Goal: Transaction & Acquisition: Purchase product/service

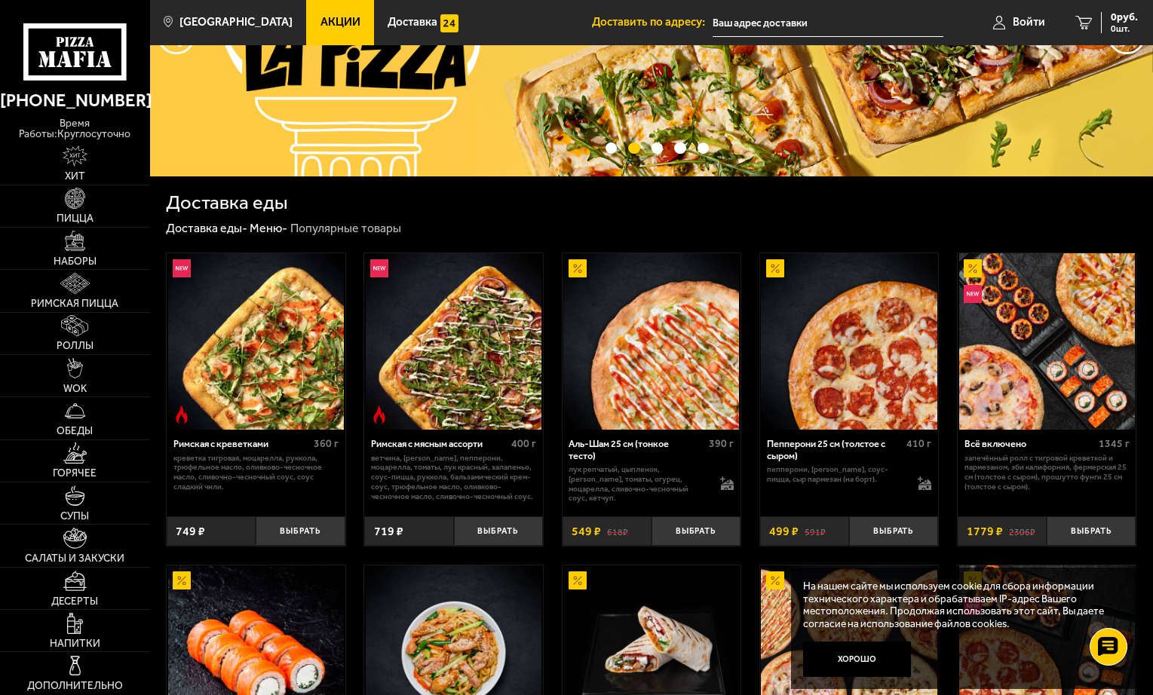
scroll to position [226, 0]
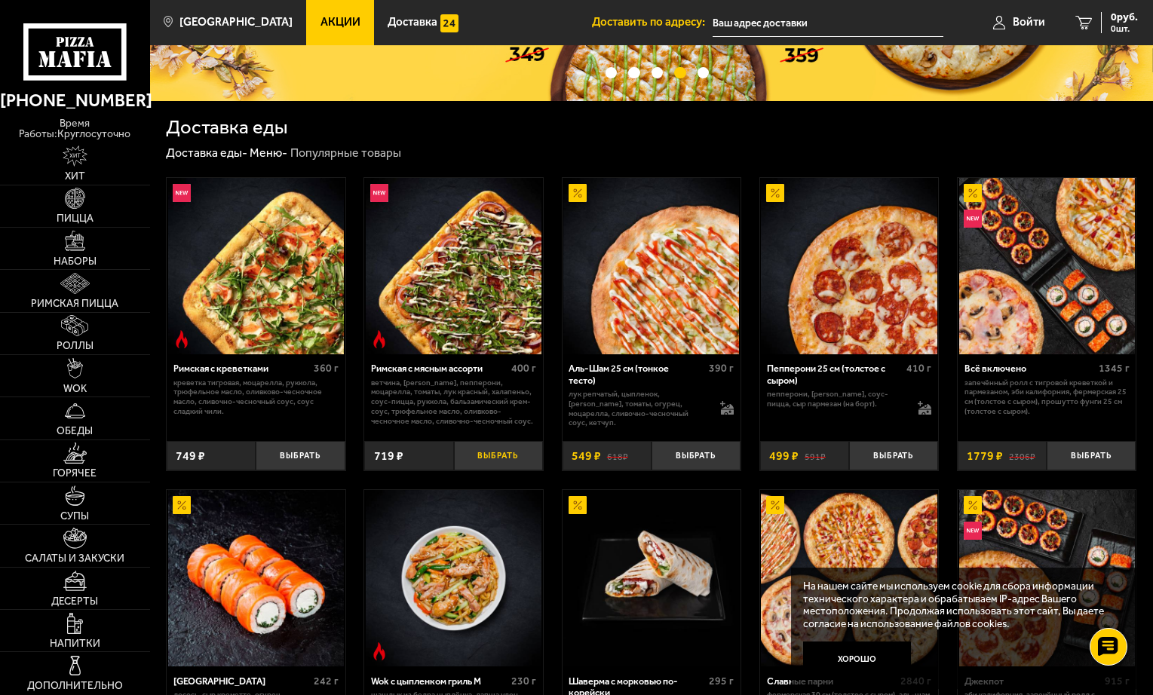
click at [487, 456] on button "Выбрать" at bounding box center [498, 455] width 89 height 29
click at [464, 459] on button "−" at bounding box center [468, 455] width 29 height 29
click at [449, 367] on div "Римская с мясным ассорти" at bounding box center [439, 368] width 137 height 11
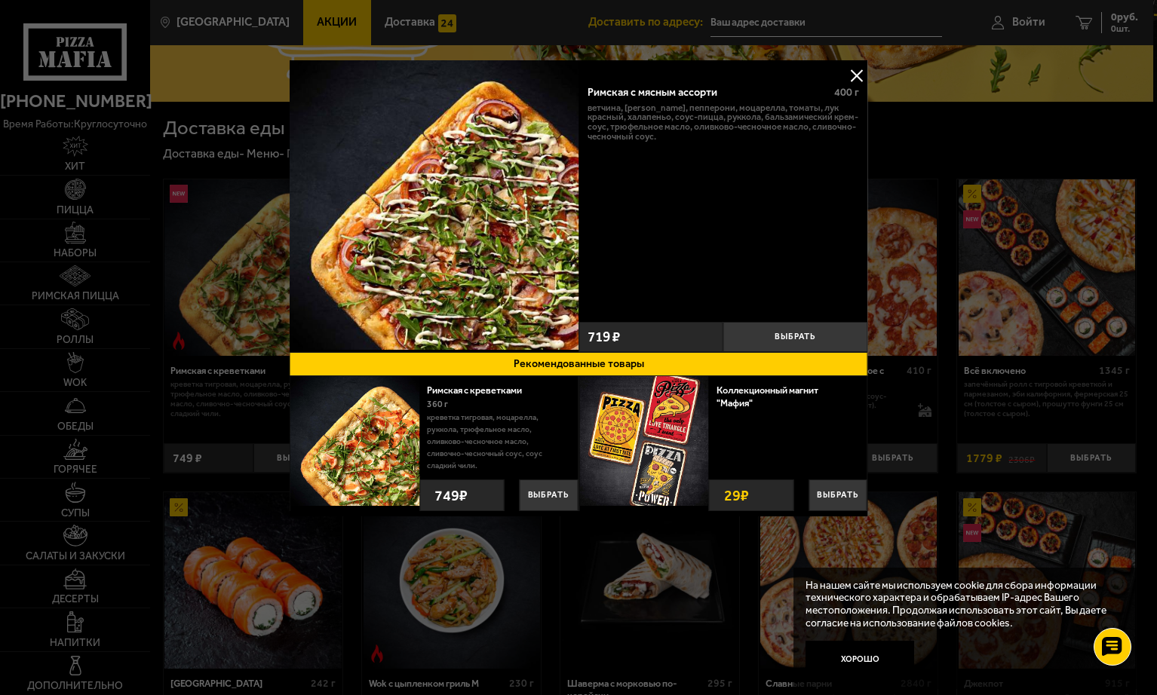
click at [479, 388] on link "Римская с креветками" at bounding box center [480, 390] width 107 height 11
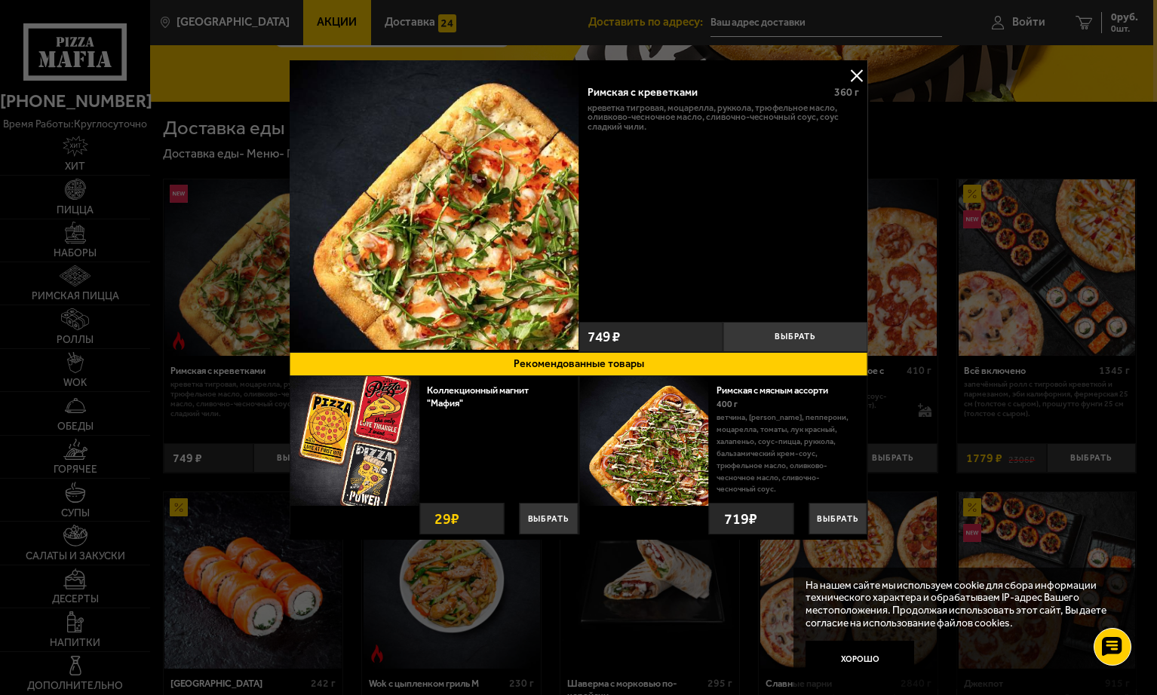
click at [860, 71] on button at bounding box center [857, 75] width 23 height 23
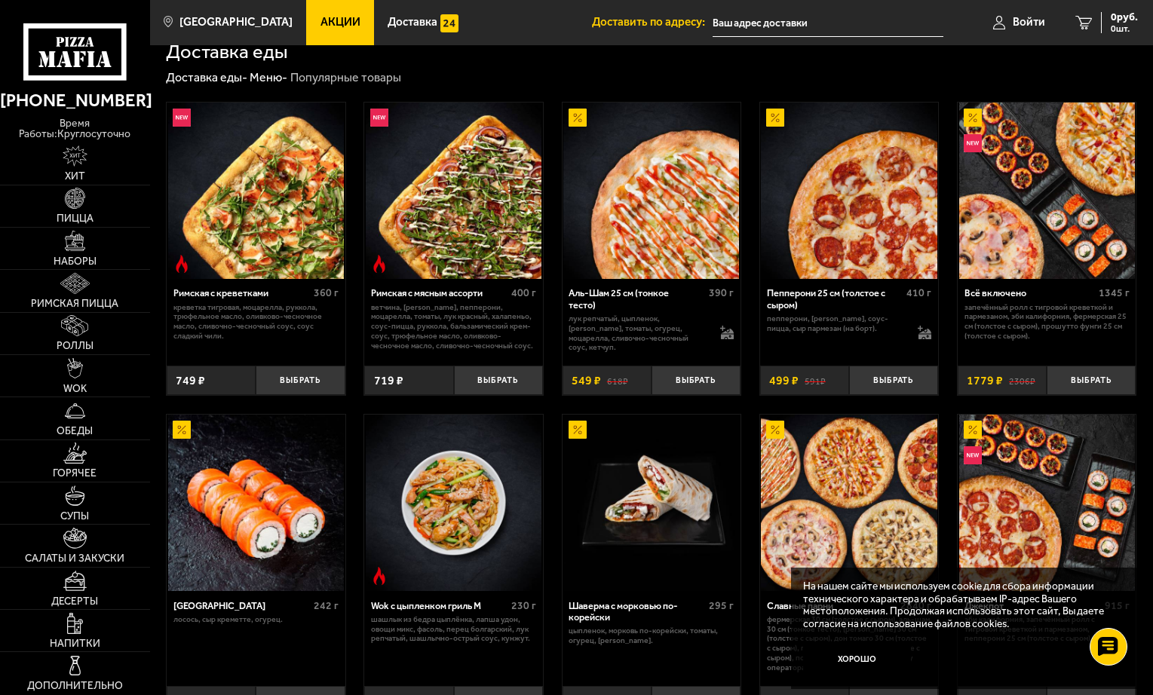
scroll to position [226, 0]
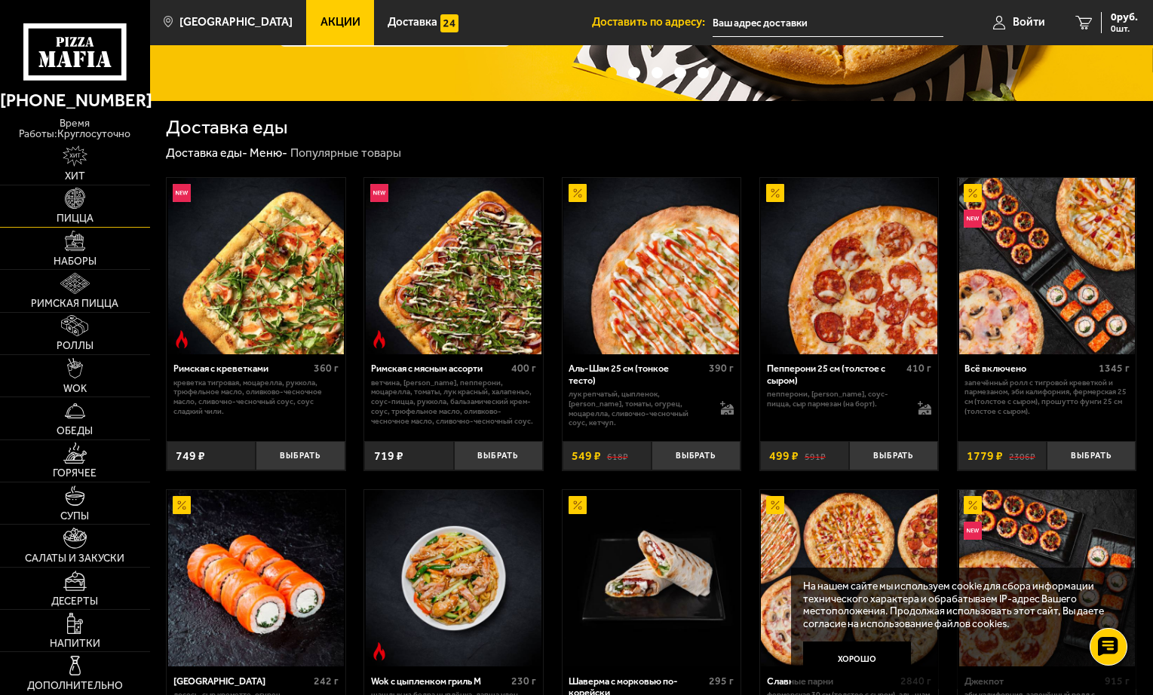
click at [79, 213] on span "Пицца" at bounding box center [75, 218] width 37 height 11
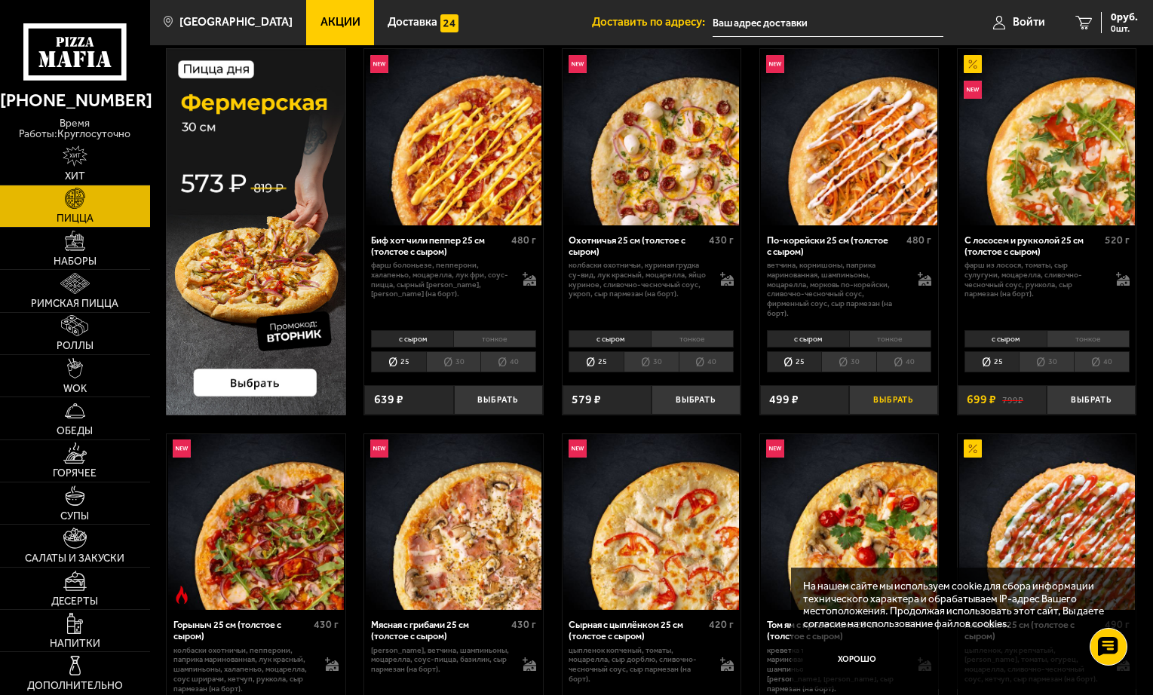
scroll to position [151, 0]
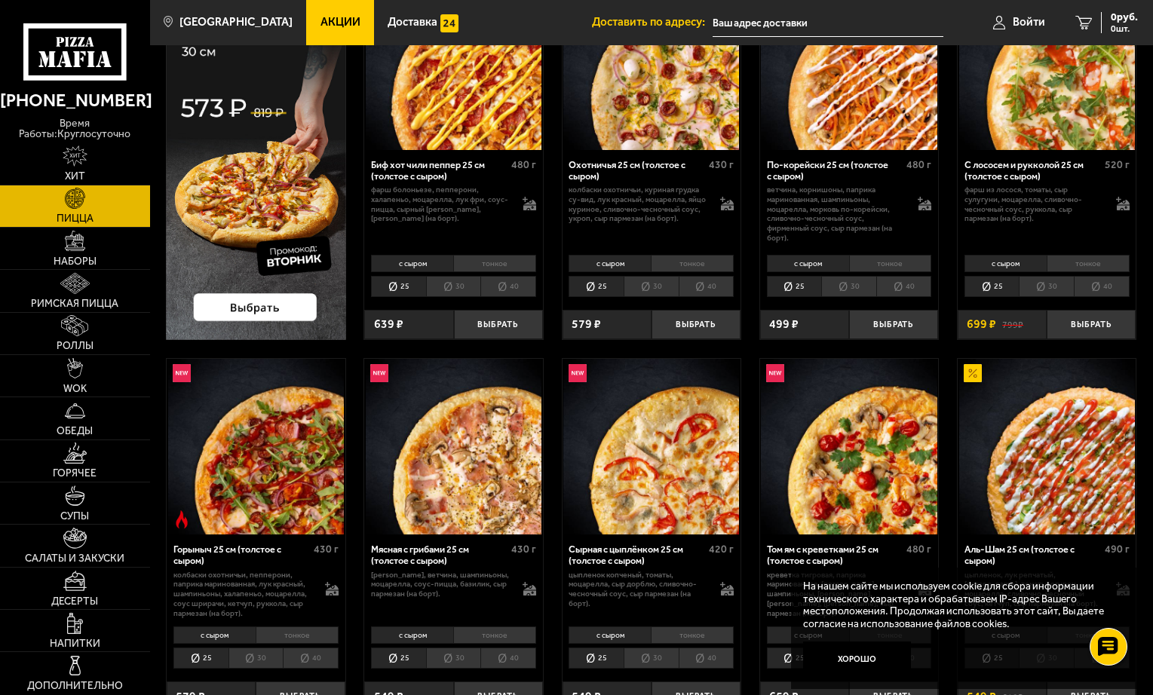
click at [511, 288] on li "40" at bounding box center [508, 286] width 56 height 21
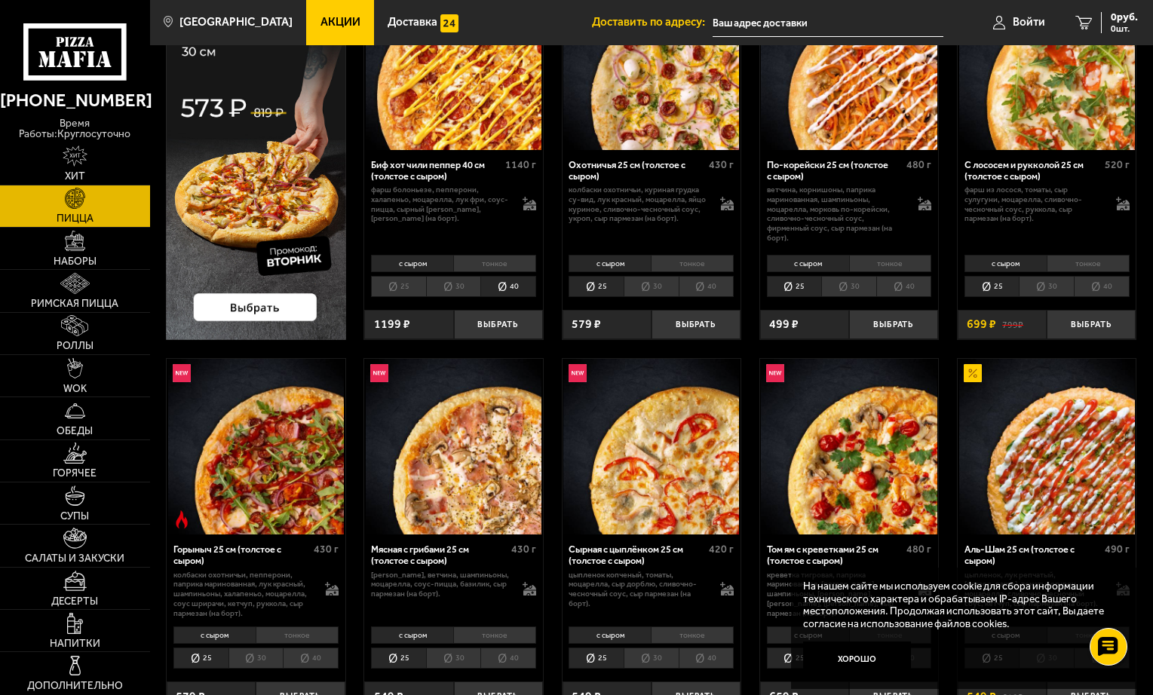
scroll to position [75, 0]
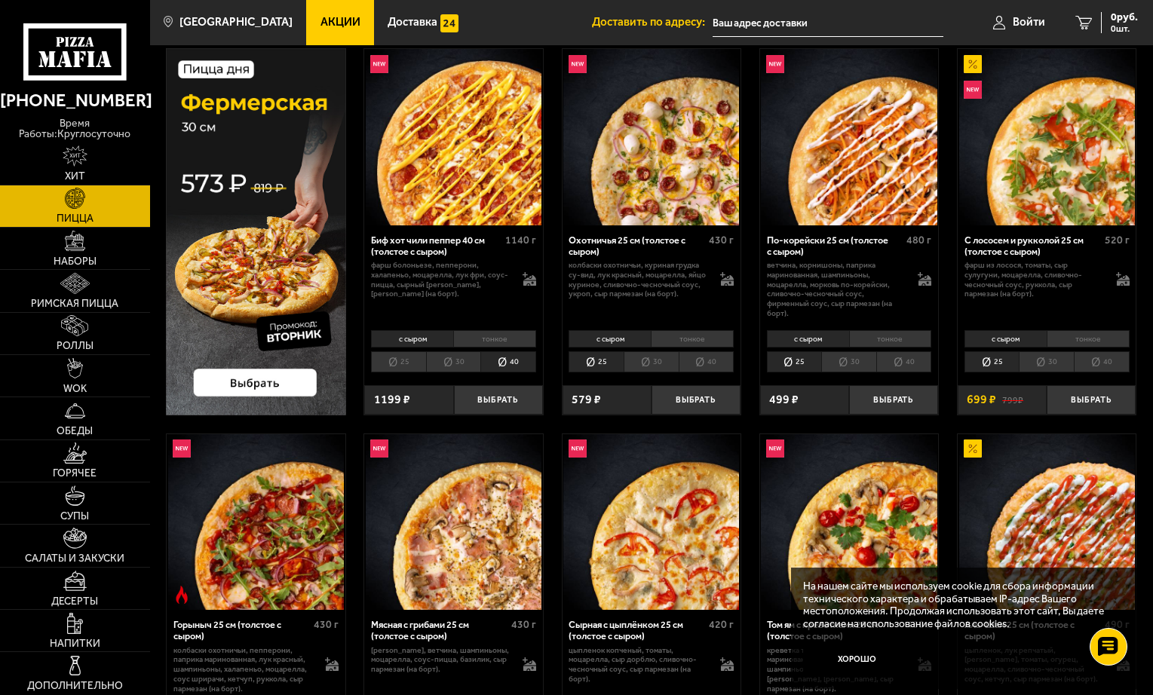
click at [705, 361] on li "40" at bounding box center [707, 361] width 56 height 21
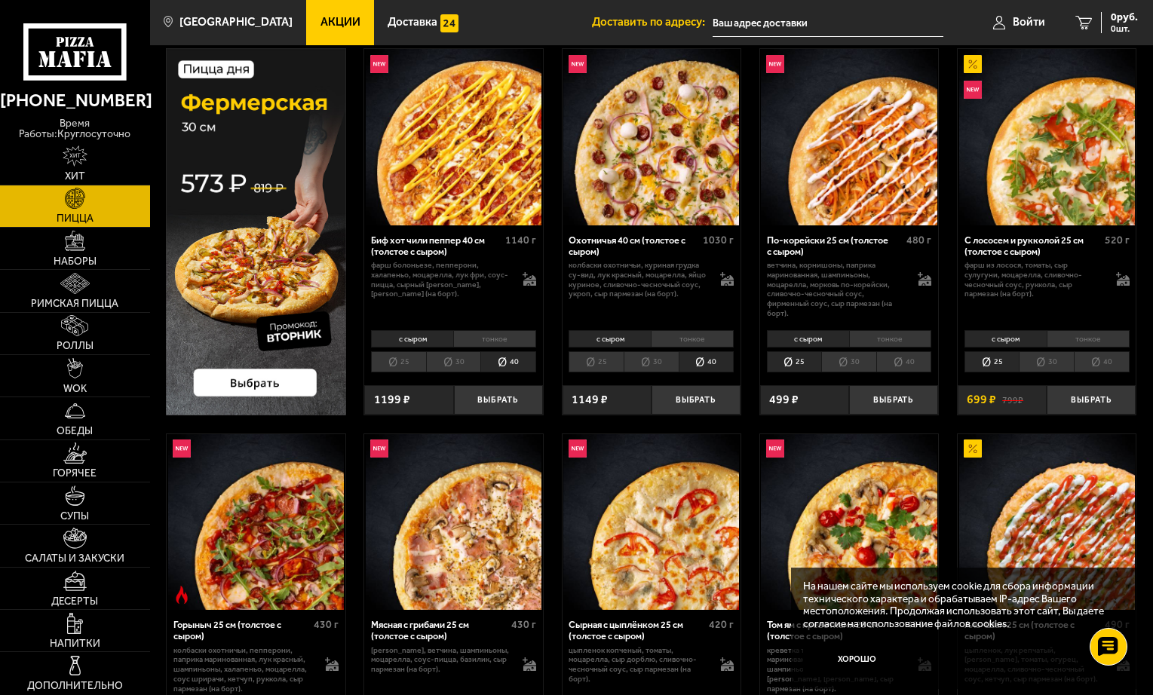
scroll to position [0, 0]
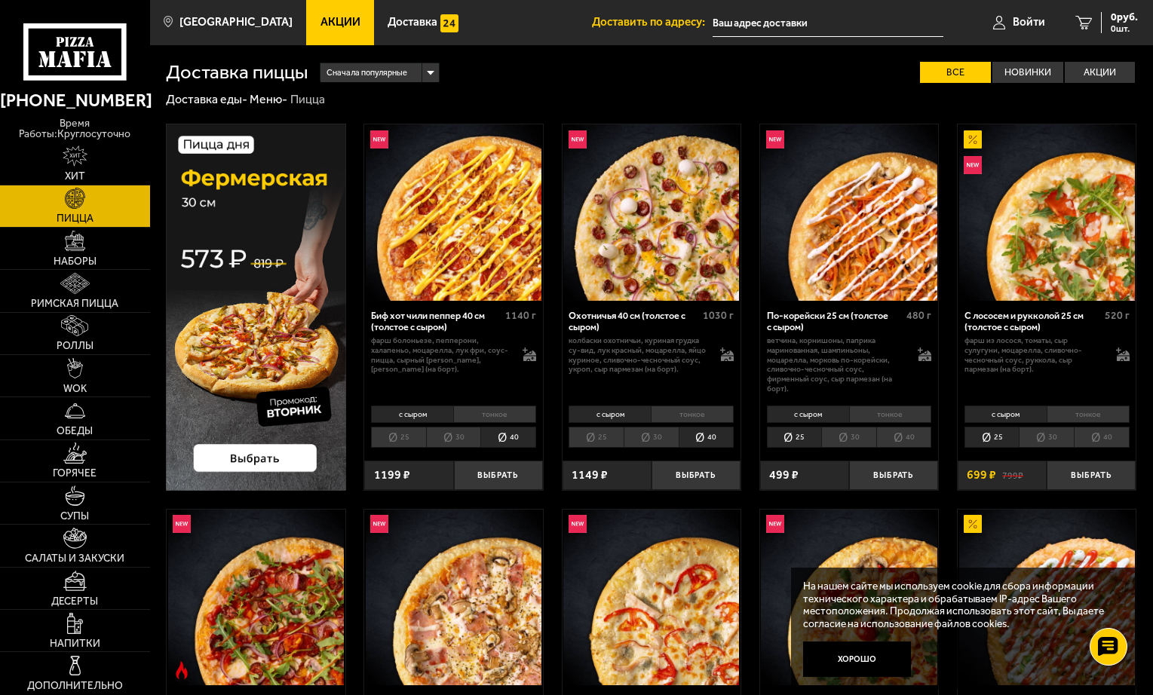
click at [813, 17] on input "text" at bounding box center [828, 23] width 231 height 28
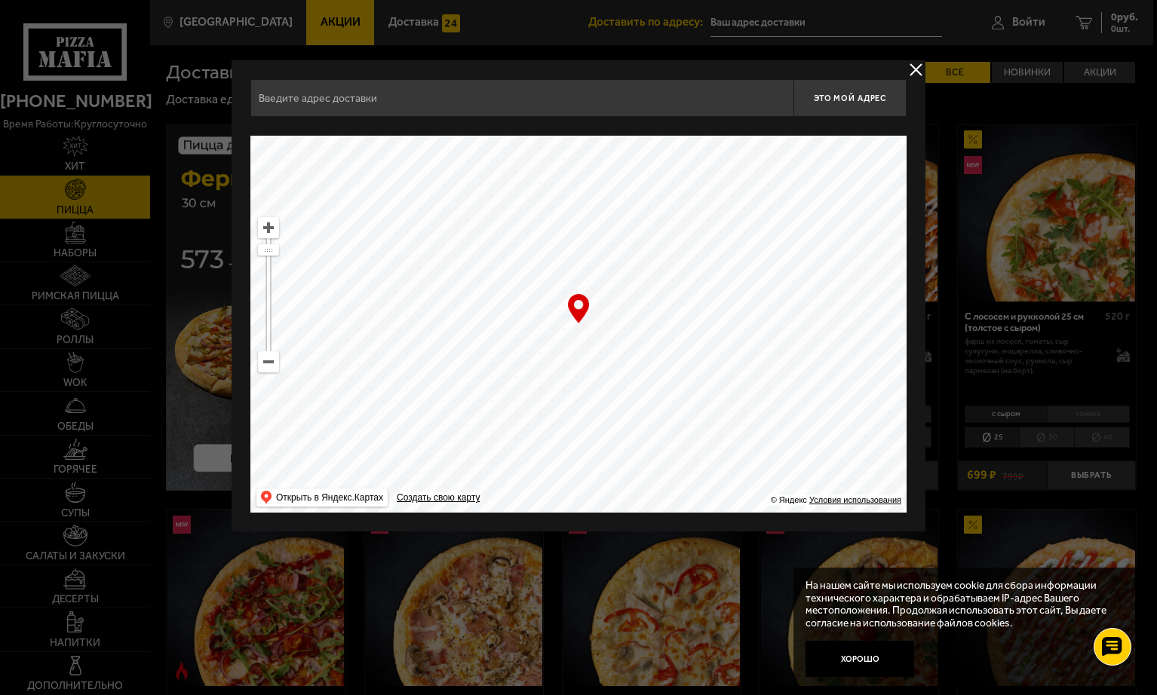
drag, startPoint x: 646, startPoint y: 341, endPoint x: 876, endPoint y: 484, distance: 271.7
click at [879, 490] on ymaps at bounding box center [578, 324] width 656 height 377
drag, startPoint x: 671, startPoint y: 266, endPoint x: 814, endPoint y: 474, distance: 251.7
click at [814, 474] on ymaps at bounding box center [578, 324] width 656 height 377
drag, startPoint x: 583, startPoint y: 314, endPoint x: 797, endPoint y: 403, distance: 231.3
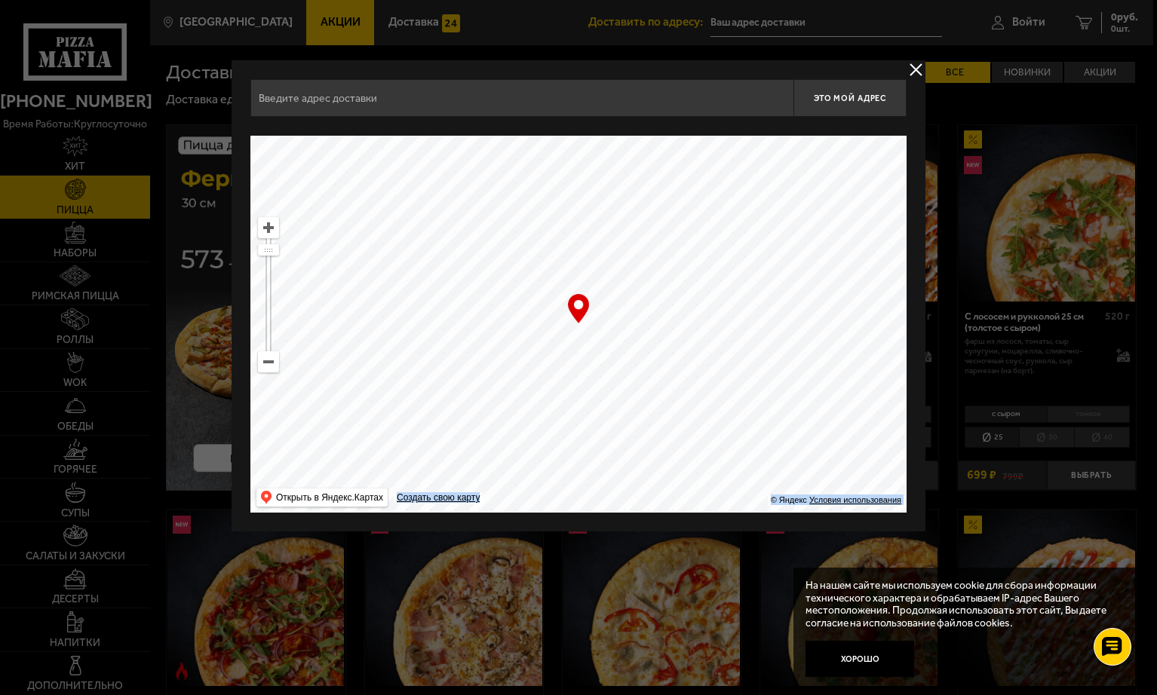
click at [817, 420] on div "… © Яндекс Условия использования Открыть в Яндекс.Картах Создать свою карту" at bounding box center [578, 324] width 656 height 377
drag, startPoint x: 634, startPoint y: 231, endPoint x: 840, endPoint y: 420, distance: 279.7
click at [845, 442] on ymaps at bounding box center [578, 324] width 656 height 377
drag, startPoint x: 776, startPoint y: 293, endPoint x: 830, endPoint y: 435, distance: 151.9
click at [830, 435] on ymaps at bounding box center [578, 324] width 656 height 377
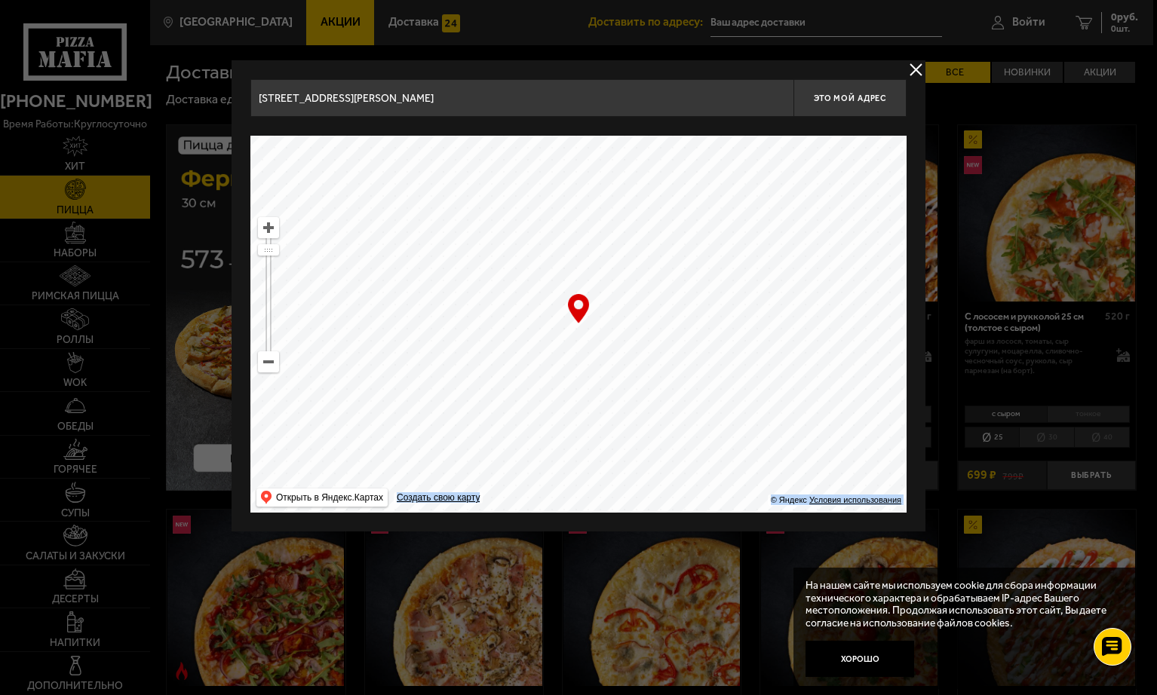
drag, startPoint x: 774, startPoint y: 293, endPoint x: 607, endPoint y: 404, distance: 200.6
click at [815, 415] on ymaps at bounding box center [578, 324] width 656 height 377
click at [264, 364] on ymaps at bounding box center [269, 362] width 20 height 20
drag, startPoint x: 398, startPoint y: 275, endPoint x: 825, endPoint y: 484, distance: 476.0
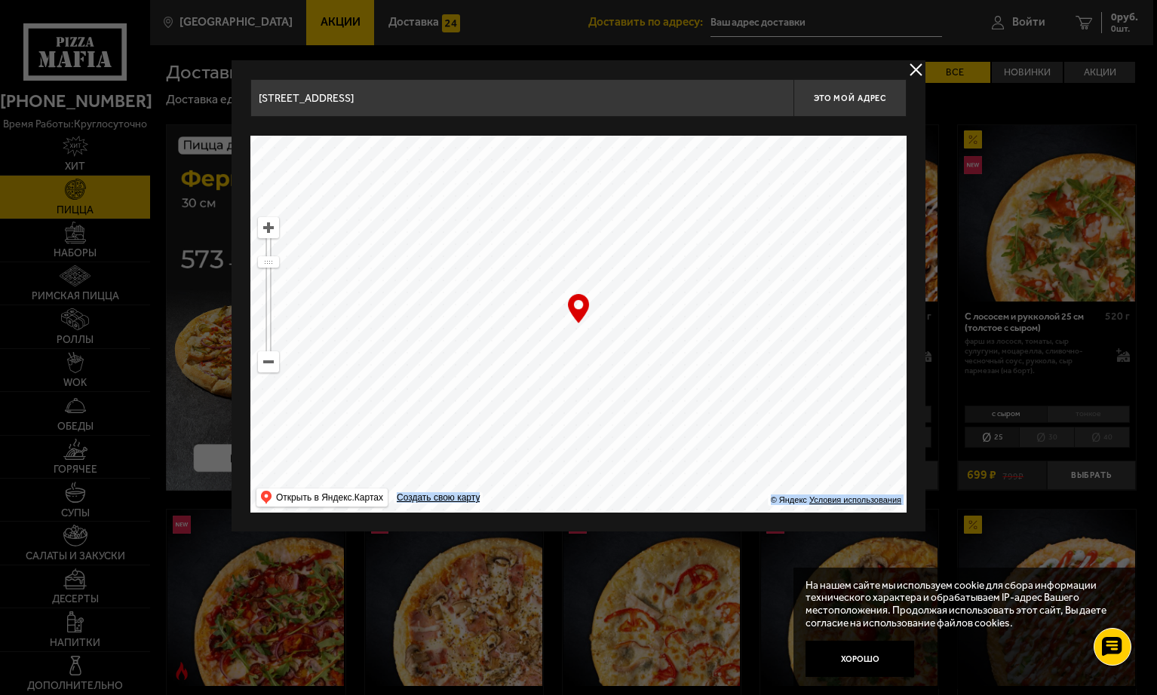
click at [824, 484] on ymaps at bounding box center [578, 324] width 656 height 377
drag, startPoint x: 717, startPoint y: 275, endPoint x: 865, endPoint y: 458, distance: 234.9
click at [865, 458] on ymaps at bounding box center [578, 324] width 656 height 377
drag, startPoint x: 648, startPoint y: 284, endPoint x: 794, endPoint y: 447, distance: 219.0
click at [795, 450] on ymaps at bounding box center [578, 324] width 656 height 377
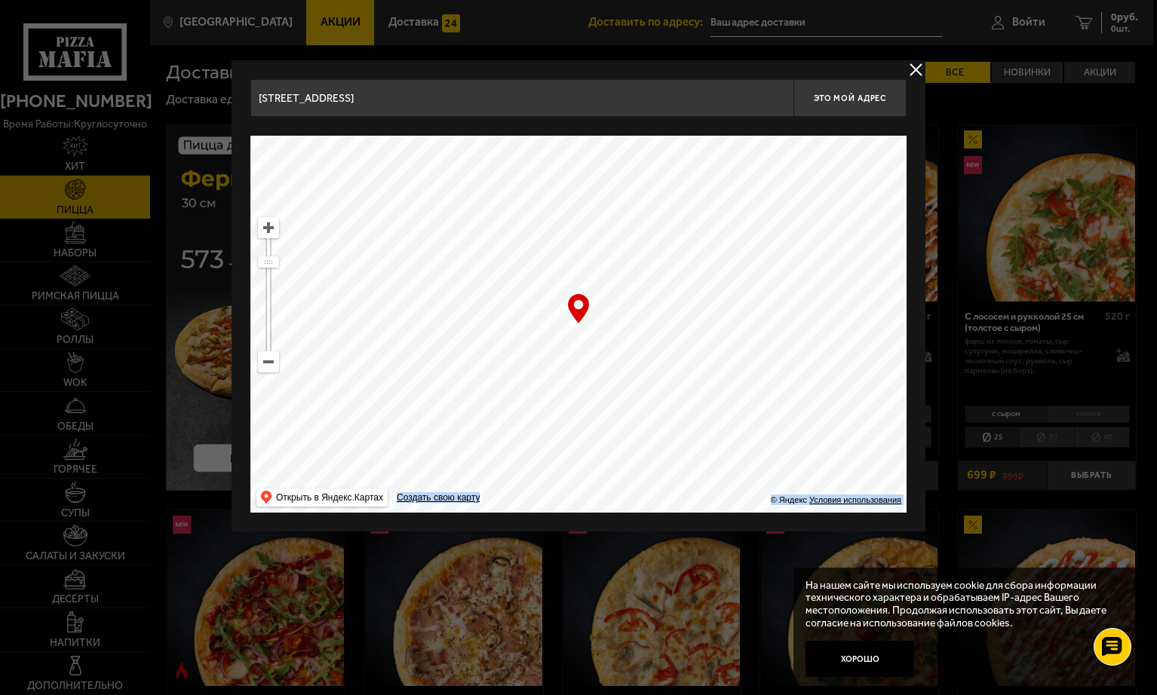
drag, startPoint x: 688, startPoint y: 368, endPoint x: 798, endPoint y: 382, distance: 111.0
click at [798, 382] on ymaps at bounding box center [578, 324] width 656 height 377
drag, startPoint x: 602, startPoint y: 355, endPoint x: 715, endPoint y: 345, distance: 113.5
click at [717, 345] on ymaps at bounding box center [578, 324] width 656 height 377
click at [266, 224] on ymaps at bounding box center [269, 228] width 20 height 20
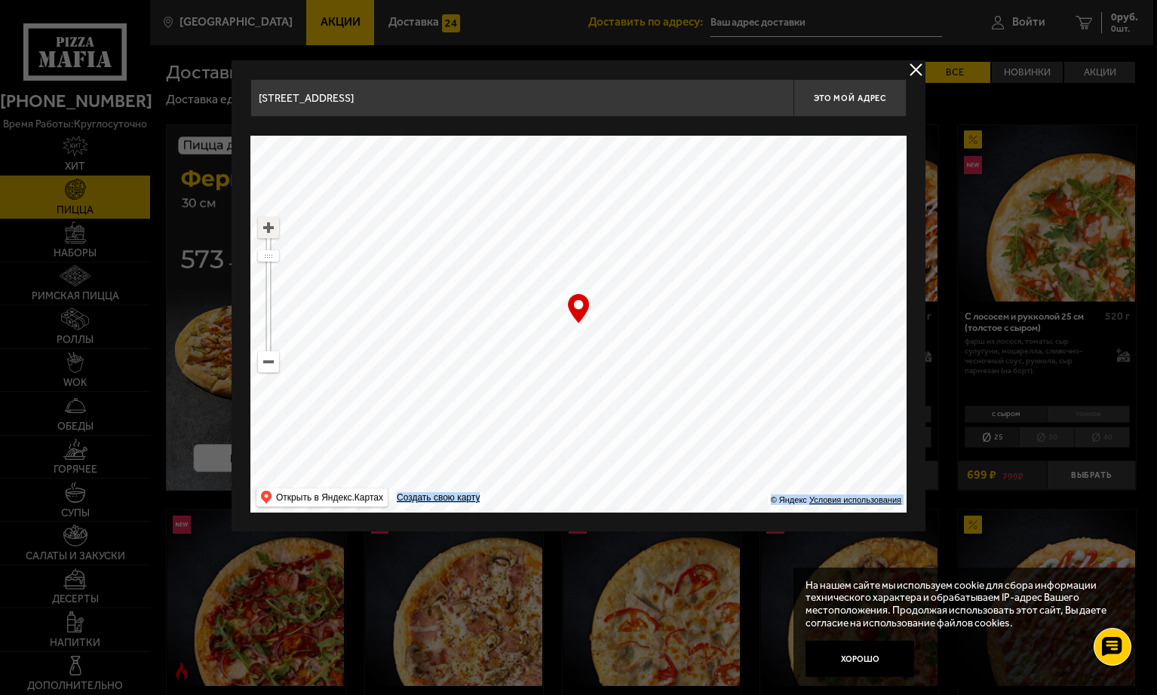
click at [266, 224] on ymaps at bounding box center [269, 228] width 20 height 20
drag, startPoint x: 746, startPoint y: 241, endPoint x: 809, endPoint y: 350, distance: 126.4
click at [809, 350] on ymaps at bounding box center [578, 324] width 656 height 377
click at [578, 315] on div "… © Яндекс Условия использования Открыть в Яндекс.Картах Создать свою карту" at bounding box center [578, 324] width 656 height 377
drag, startPoint x: 843, startPoint y: 100, endPoint x: 635, endPoint y: 290, distance: 281.9
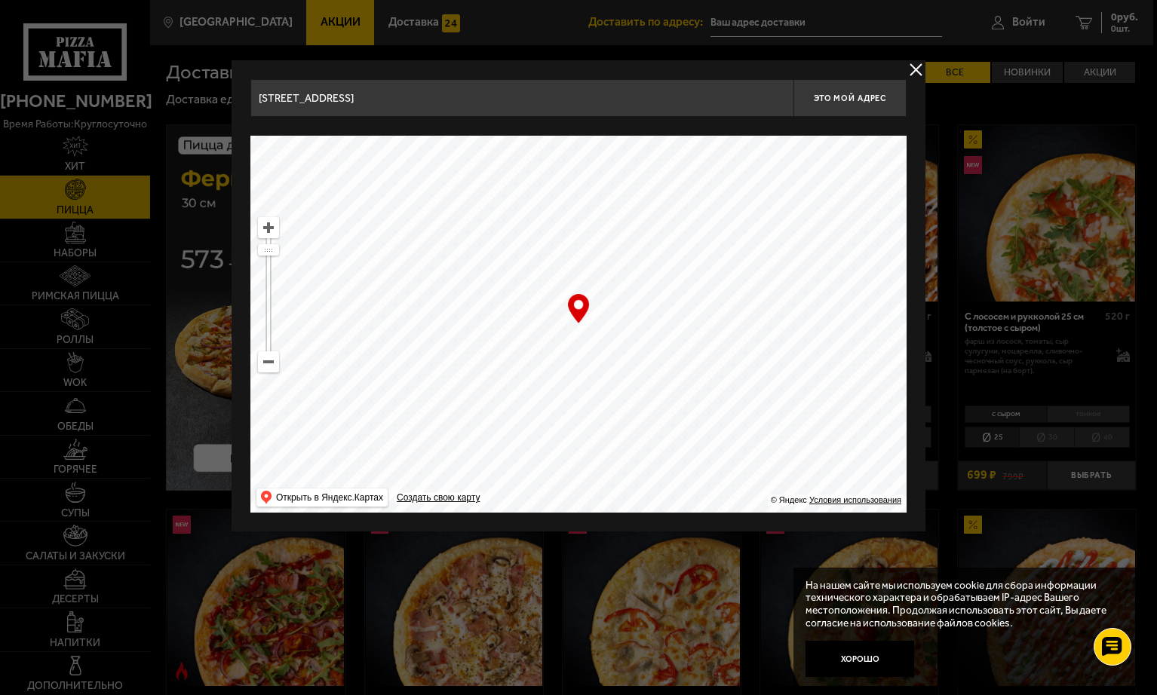
click at [635, 290] on div "[STREET_ADDRESS] Это мой адрес Найдите адрес перетащив карту … © Яндекс Условия…" at bounding box center [578, 296] width 656 height 434
drag, startPoint x: 287, startPoint y: 98, endPoint x: 361, endPoint y: 105, distance: 73.5
click at [362, 100] on input "[STREET_ADDRESS]" at bounding box center [521, 98] width 543 height 38
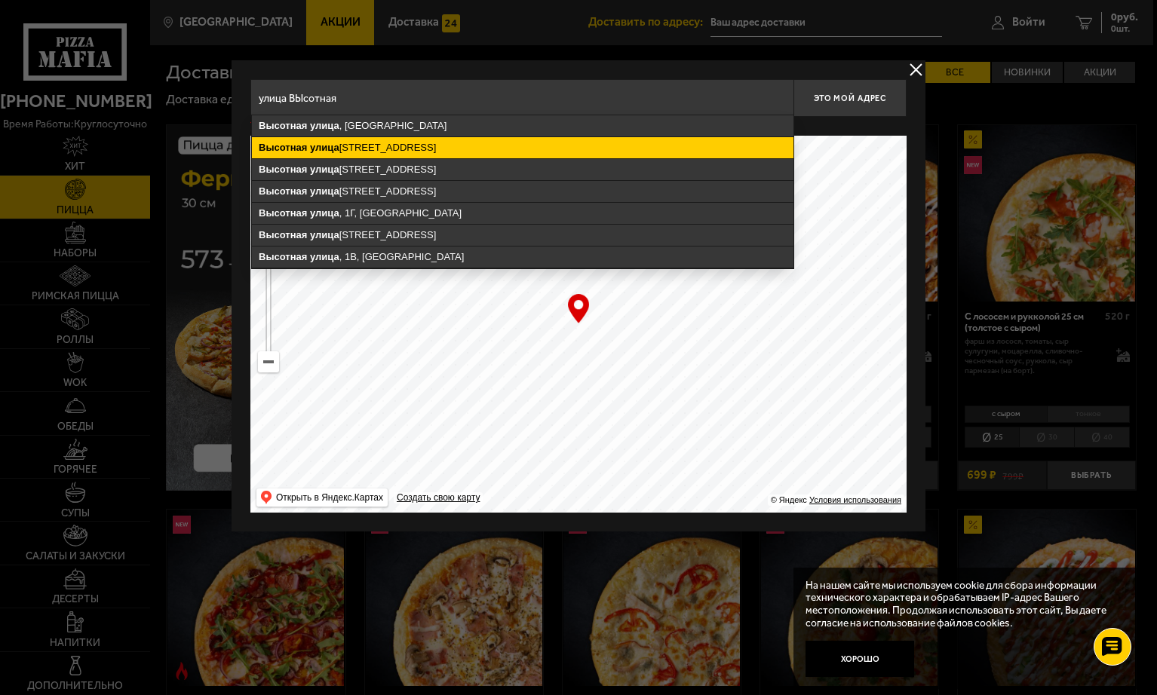
click at [345, 143] on ymaps "Высотная [STREET_ADDRESS]" at bounding box center [523, 147] width 542 height 21
type input "[STREET_ADDRESS]"
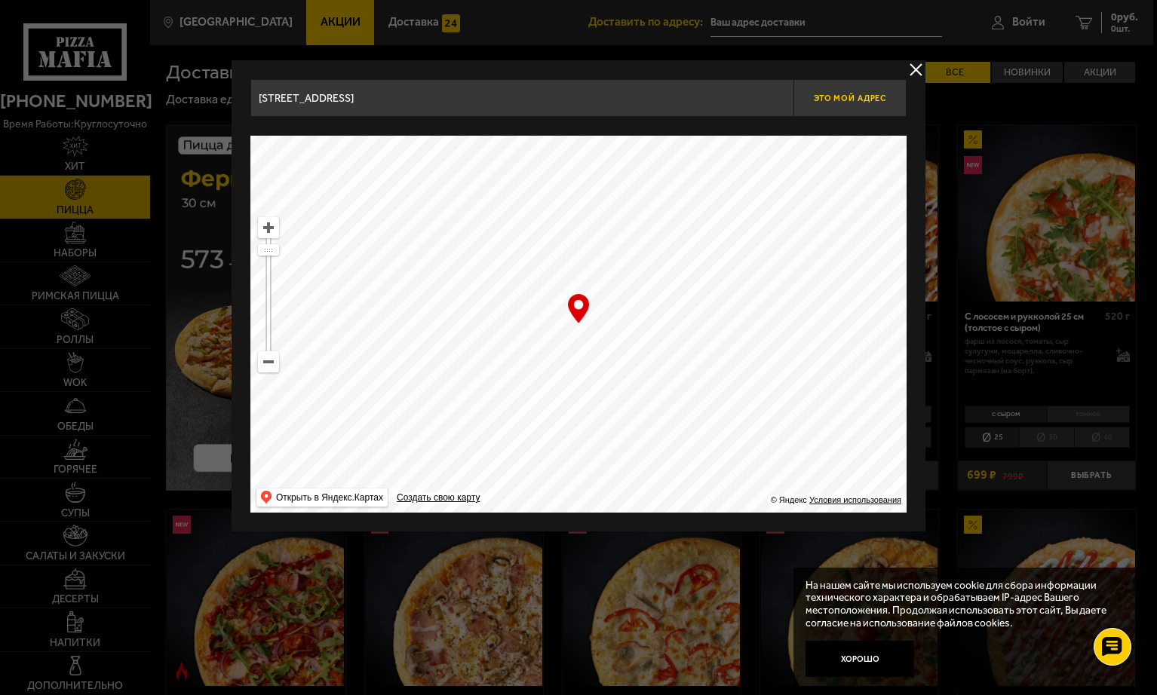
click at [859, 95] on span "Это мой адрес" at bounding box center [850, 99] width 72 height 10
click at [916, 70] on button "delivery type" at bounding box center [916, 69] width 19 height 19
